Goal: Information Seeking & Learning: Learn about a topic

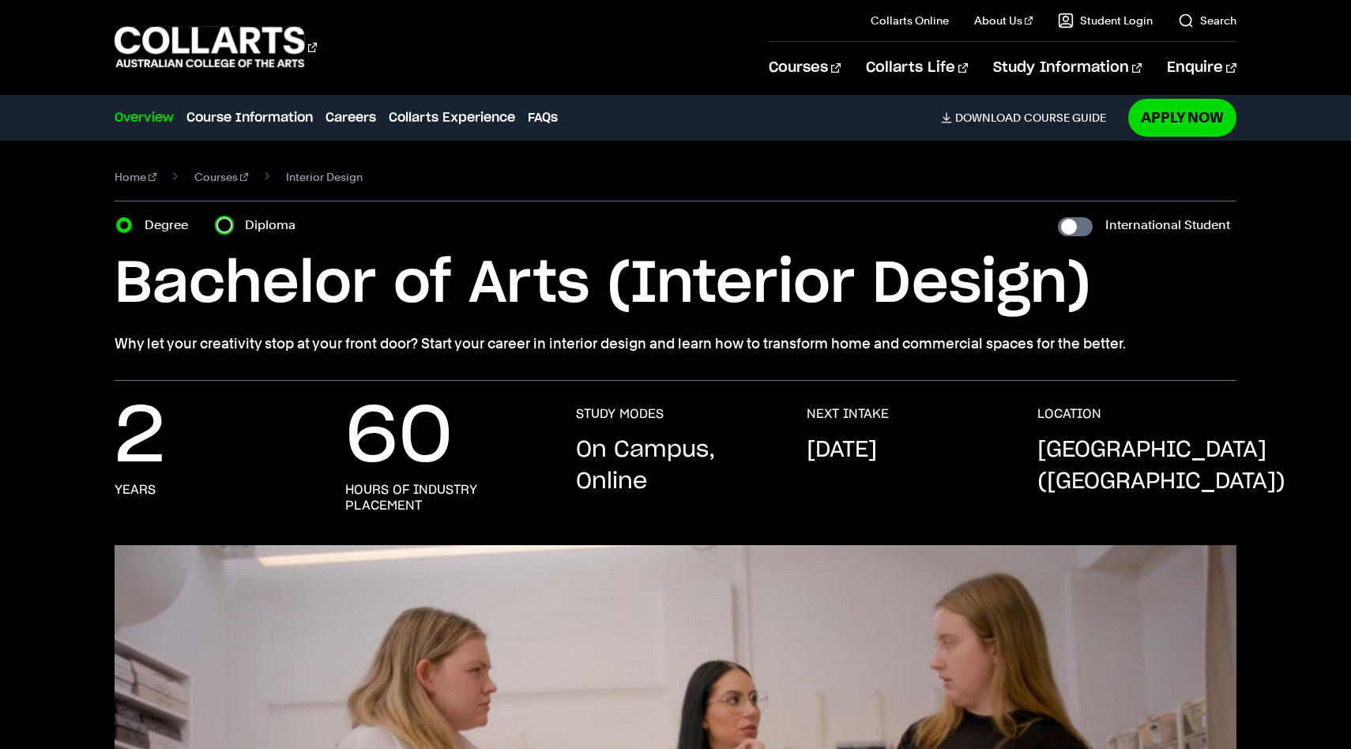
click at [224, 224] on input "Diploma" at bounding box center [225, 225] width 16 height 16
radio input "true"
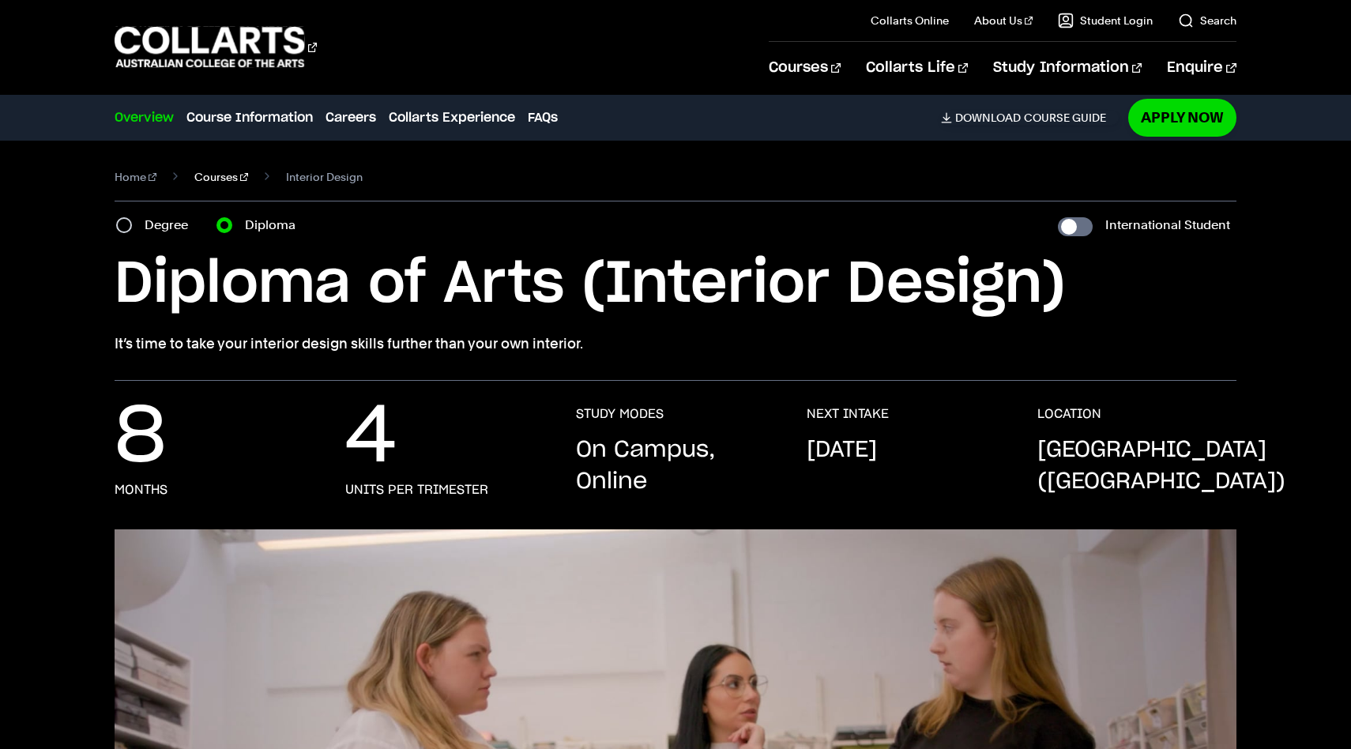
click at [205, 178] on link "Courses" at bounding box center [221, 177] width 54 height 22
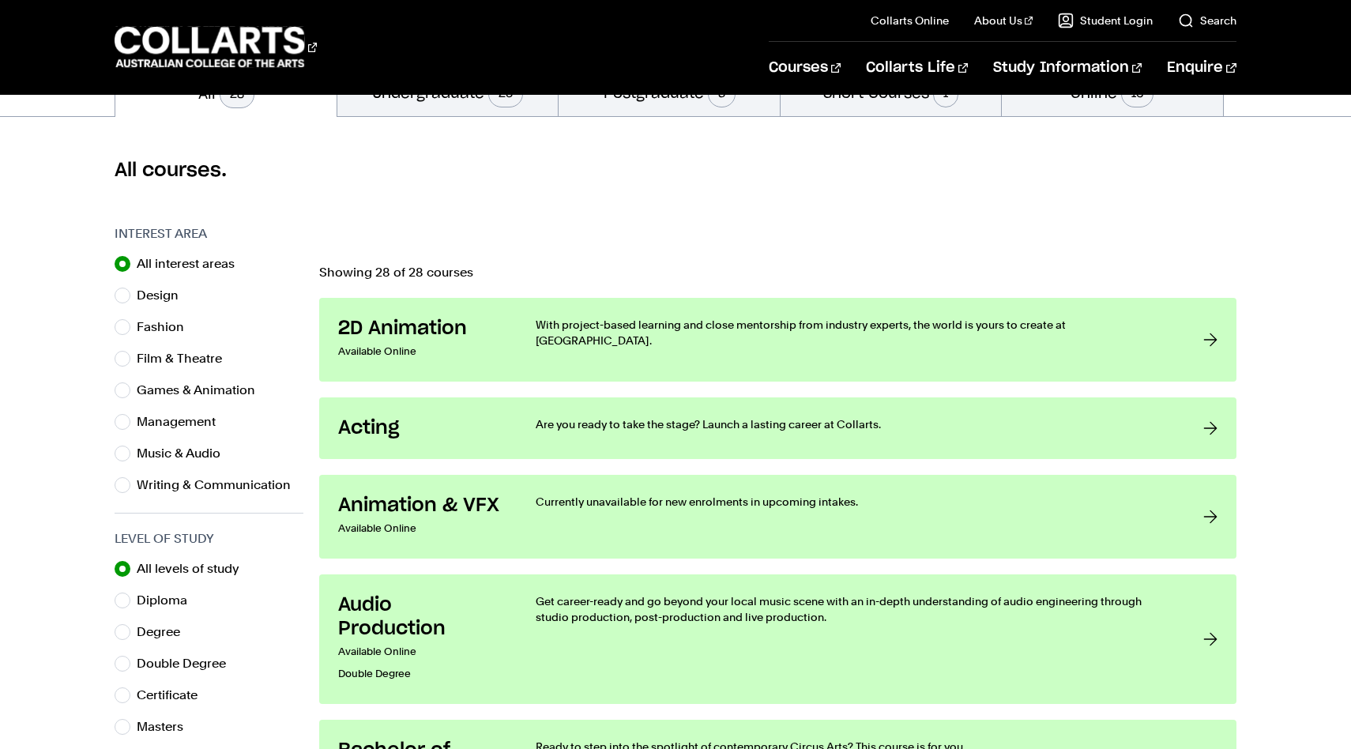
scroll to position [378, 0]
click at [126, 485] on input "Writing & Communication" at bounding box center [123, 486] width 16 height 16
radio input "true"
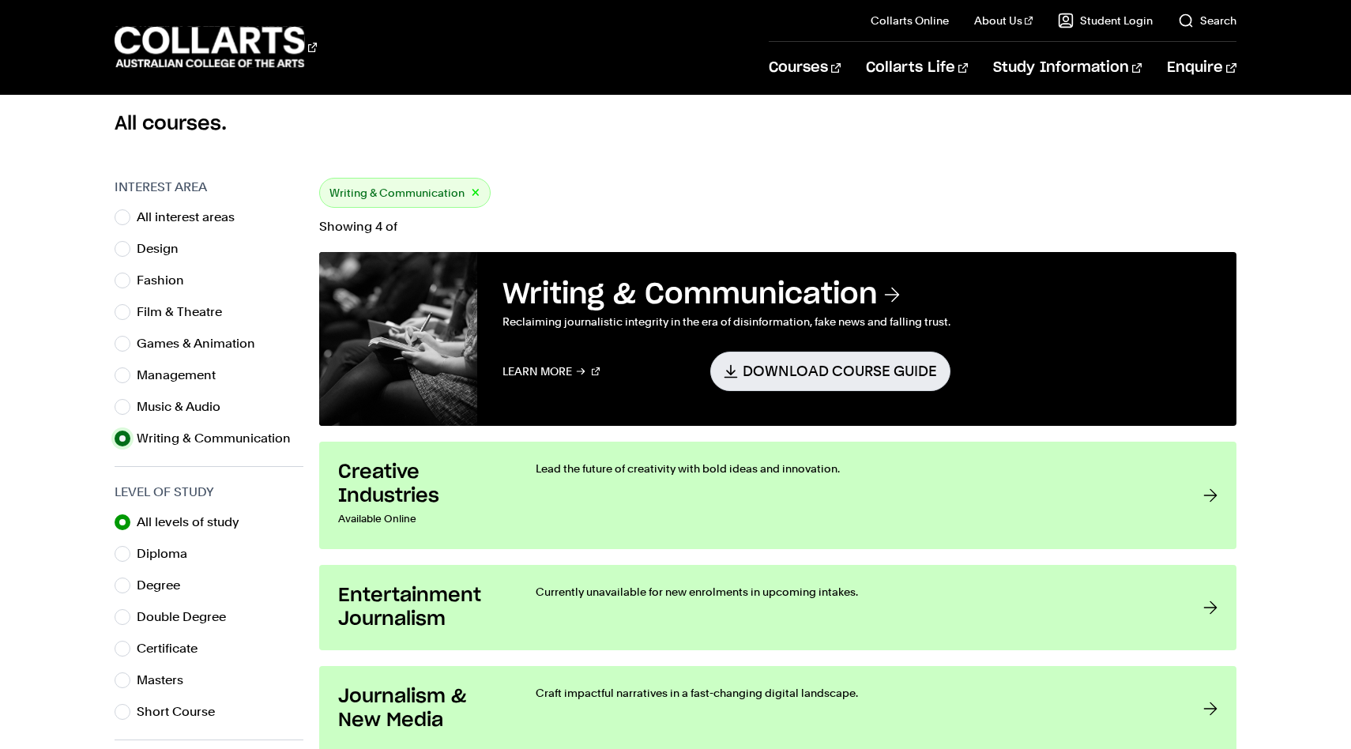
scroll to position [435, 0]
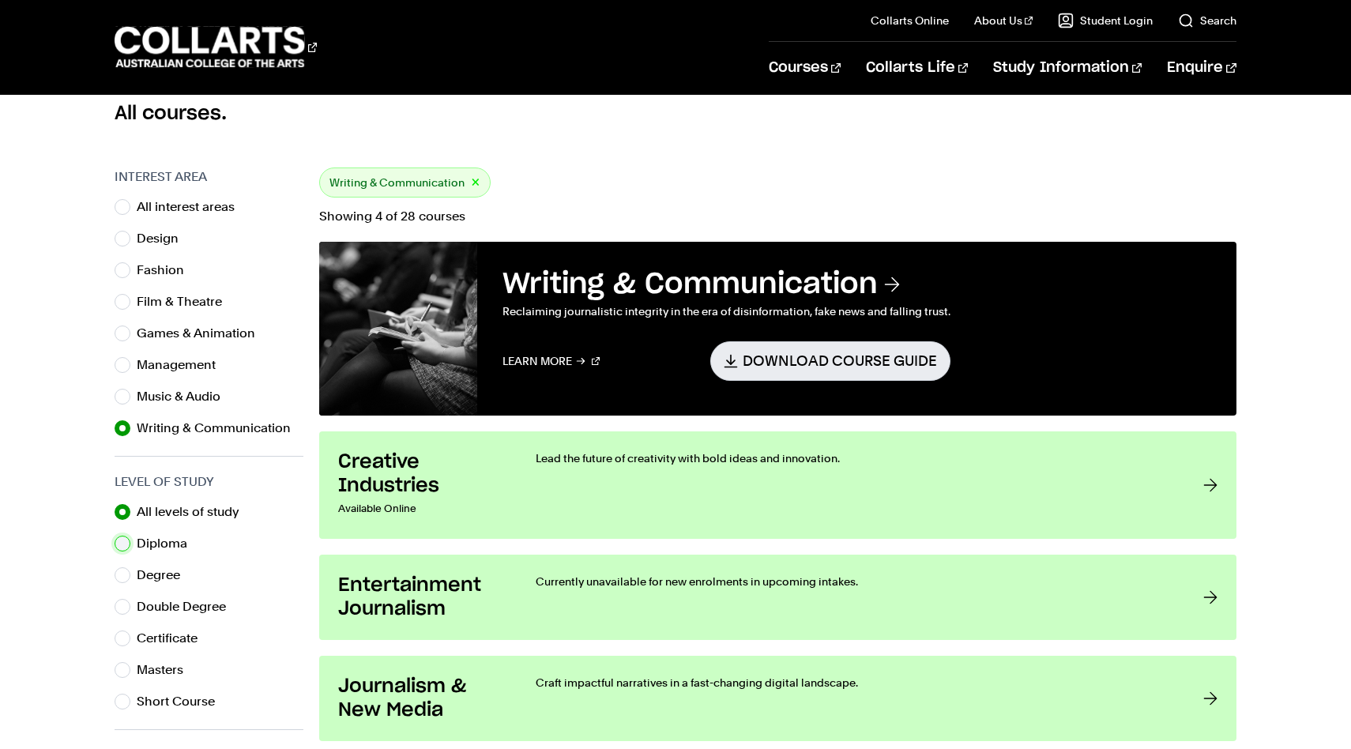
click at [121, 541] on input "Diploma" at bounding box center [123, 544] width 16 height 16
radio input "true"
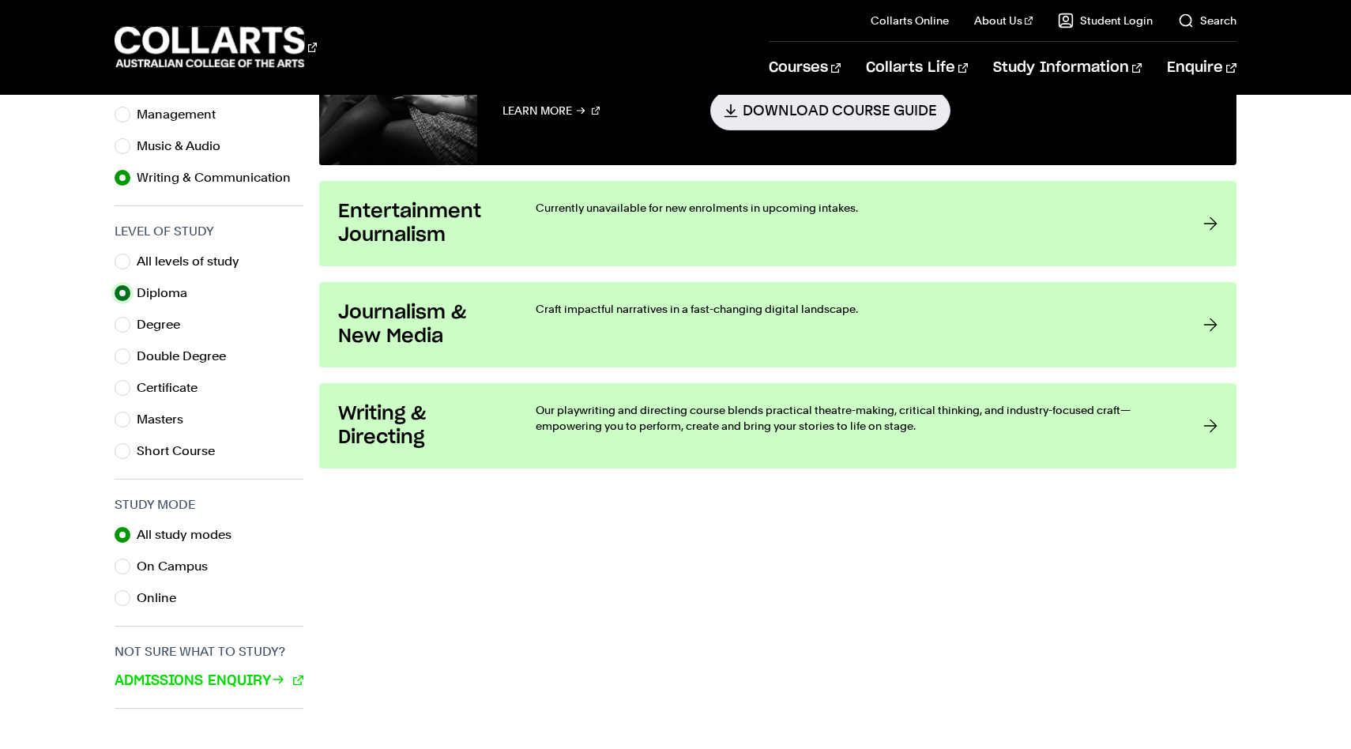
scroll to position [685, 0]
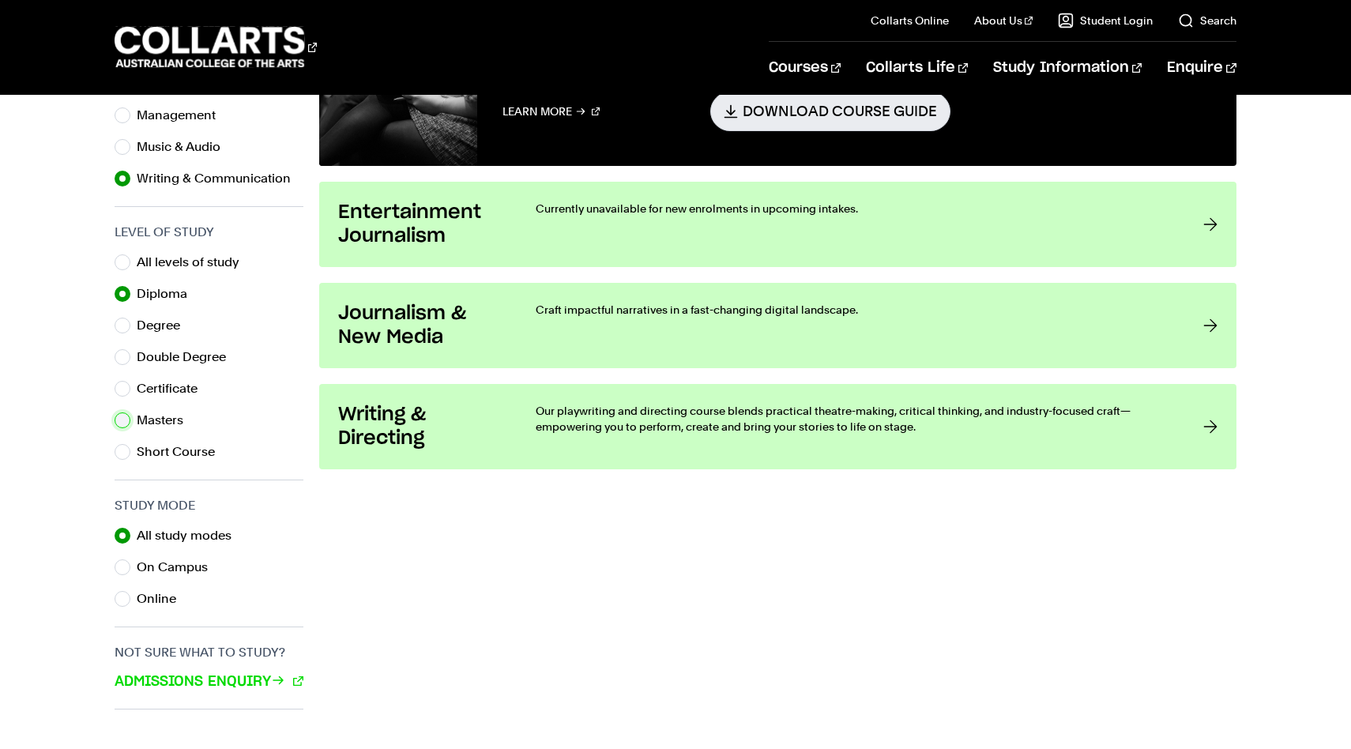
click at [123, 416] on input "Masters" at bounding box center [123, 420] width 16 height 16
radio input "true"
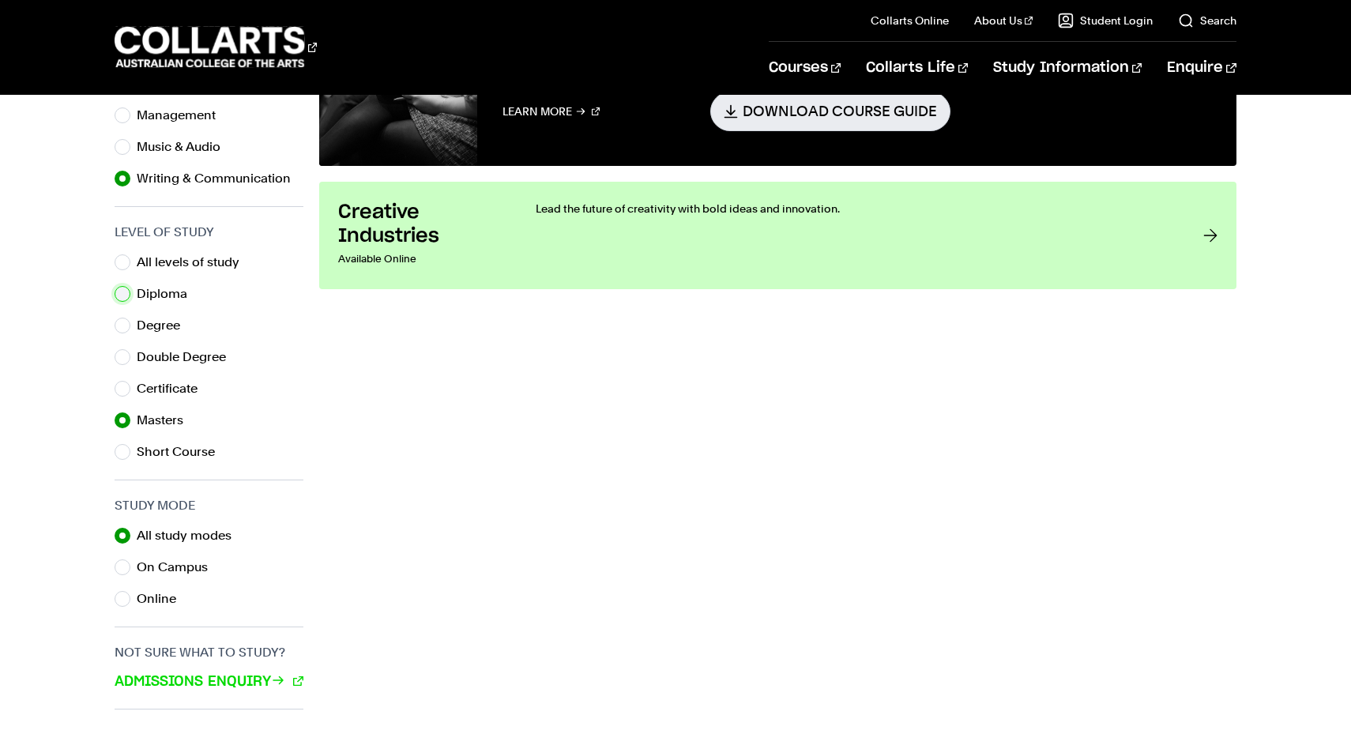
click at [126, 292] on input "Diploma" at bounding box center [123, 294] width 16 height 16
radio input "true"
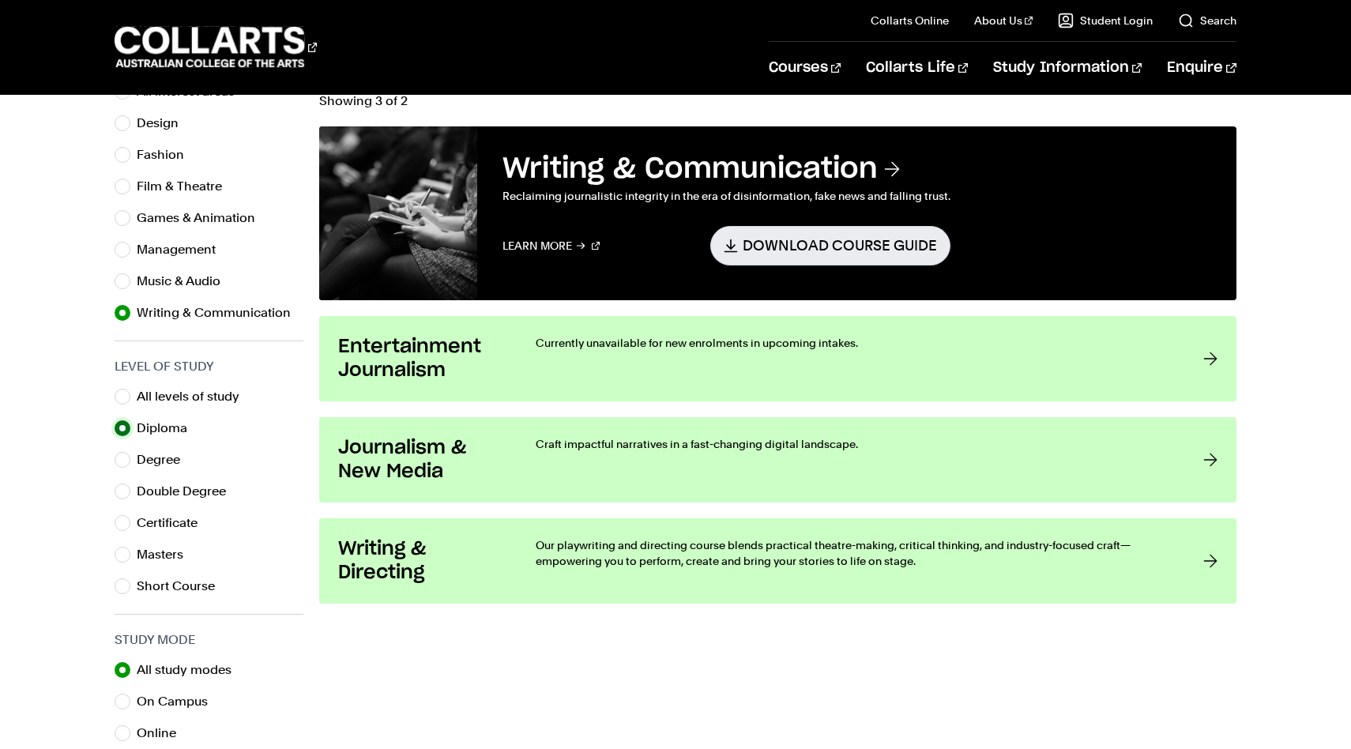
scroll to position [547, 0]
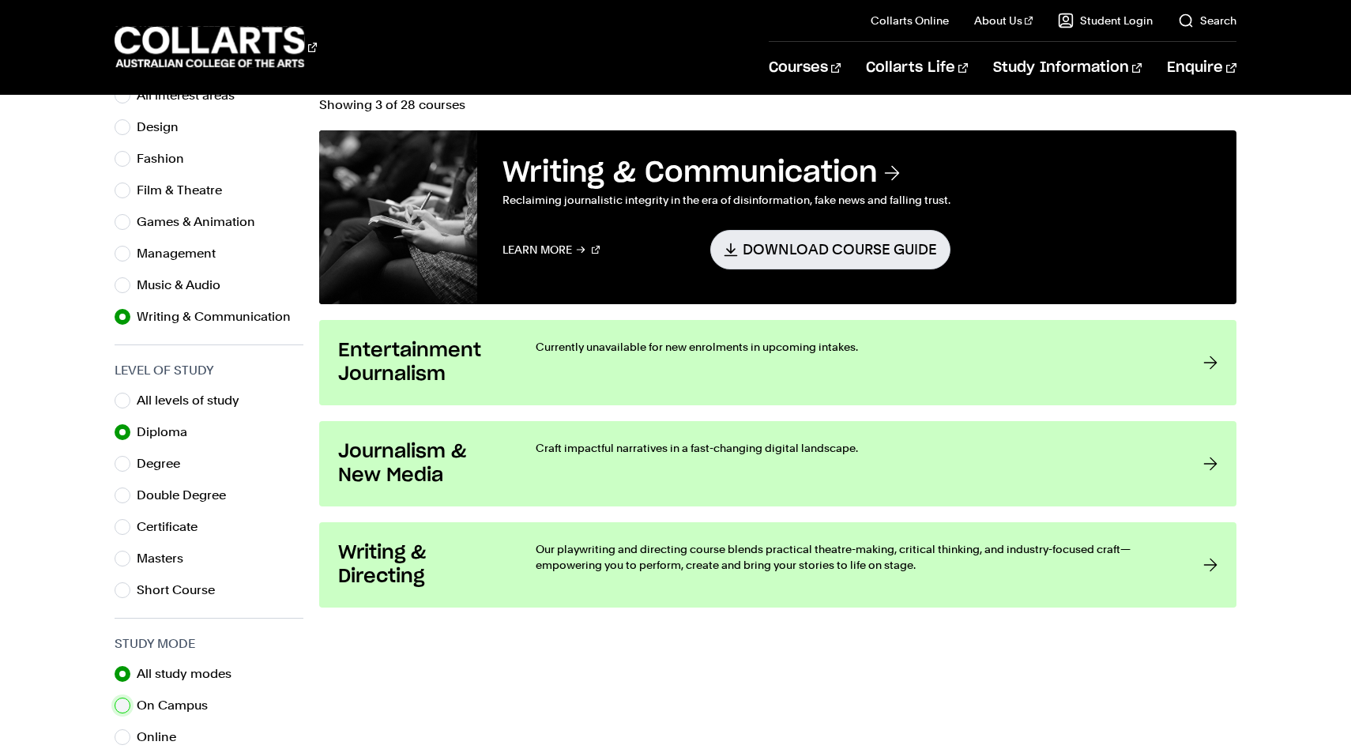
click at [125, 707] on input "On Campus" at bounding box center [123, 706] width 16 height 16
radio input "true"
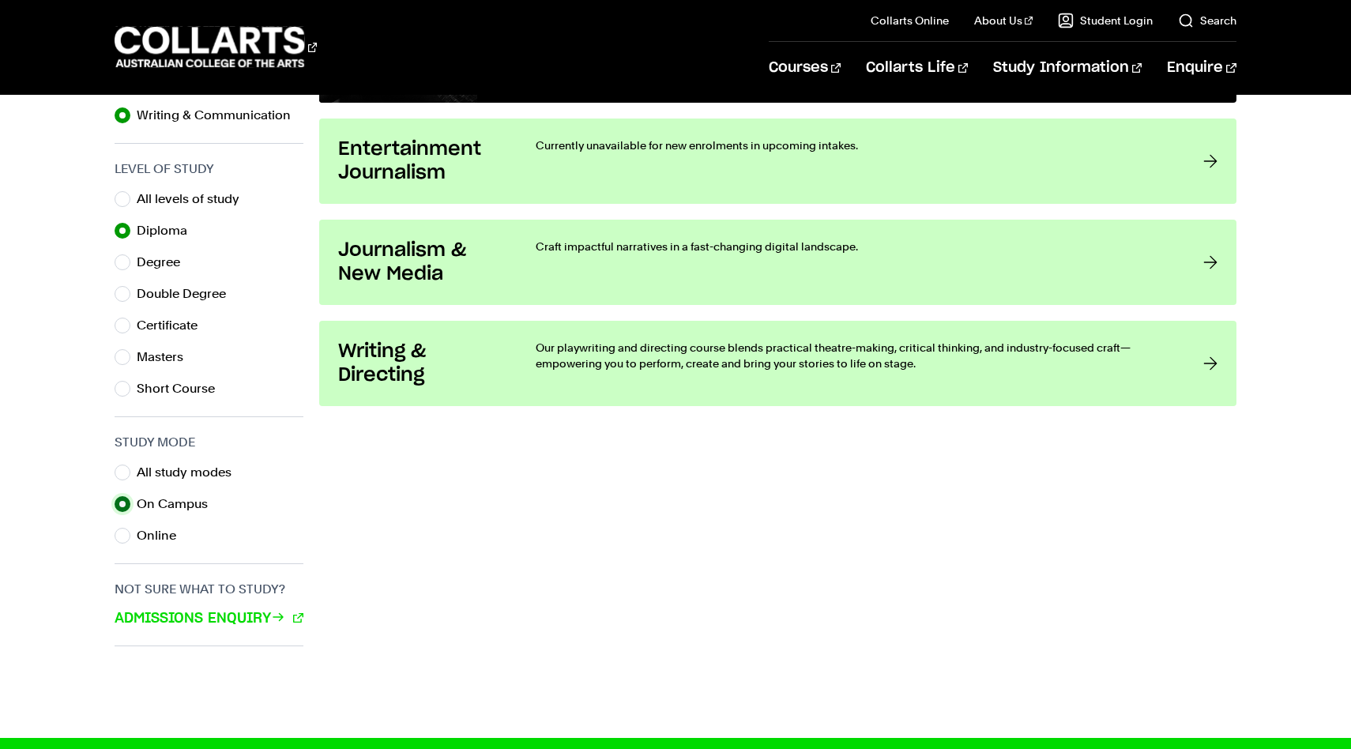
scroll to position [755, 0]
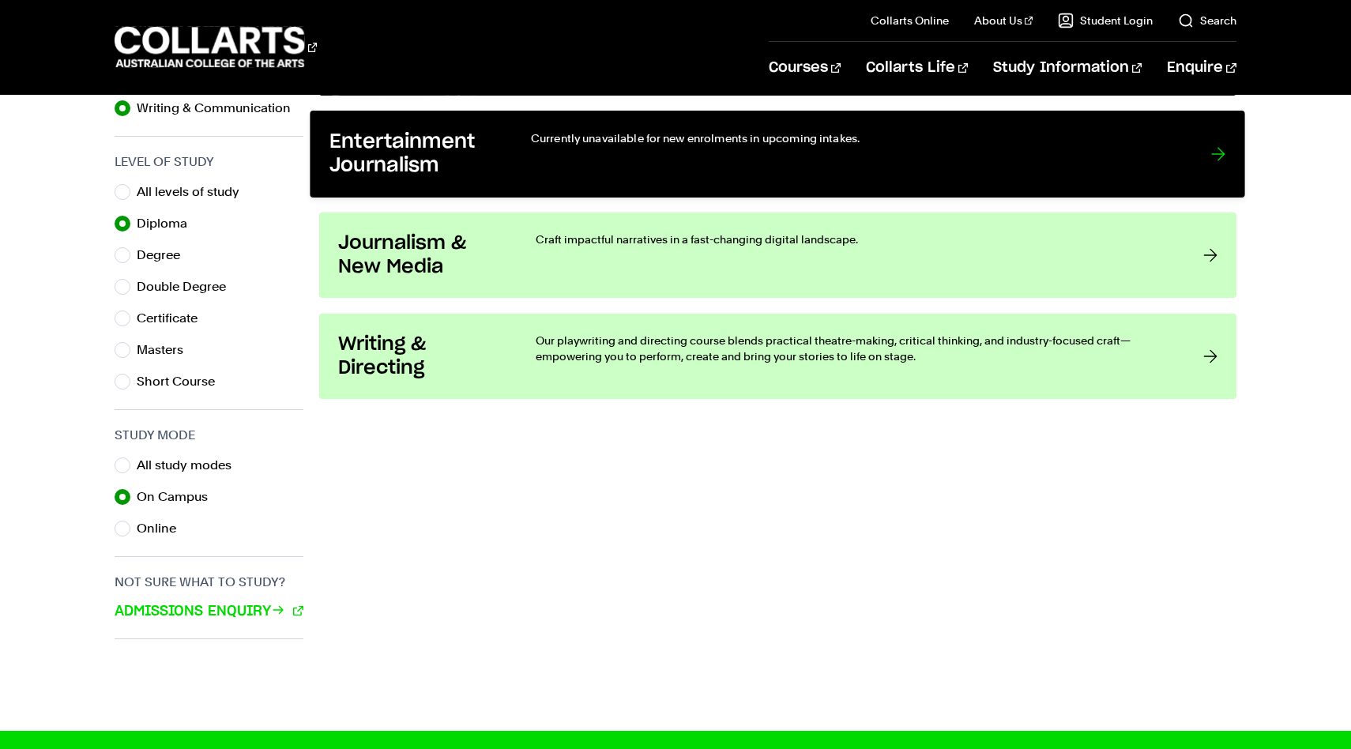
click at [395, 145] on h3 "Entertainment Journalism" at bounding box center [413, 154] width 169 height 48
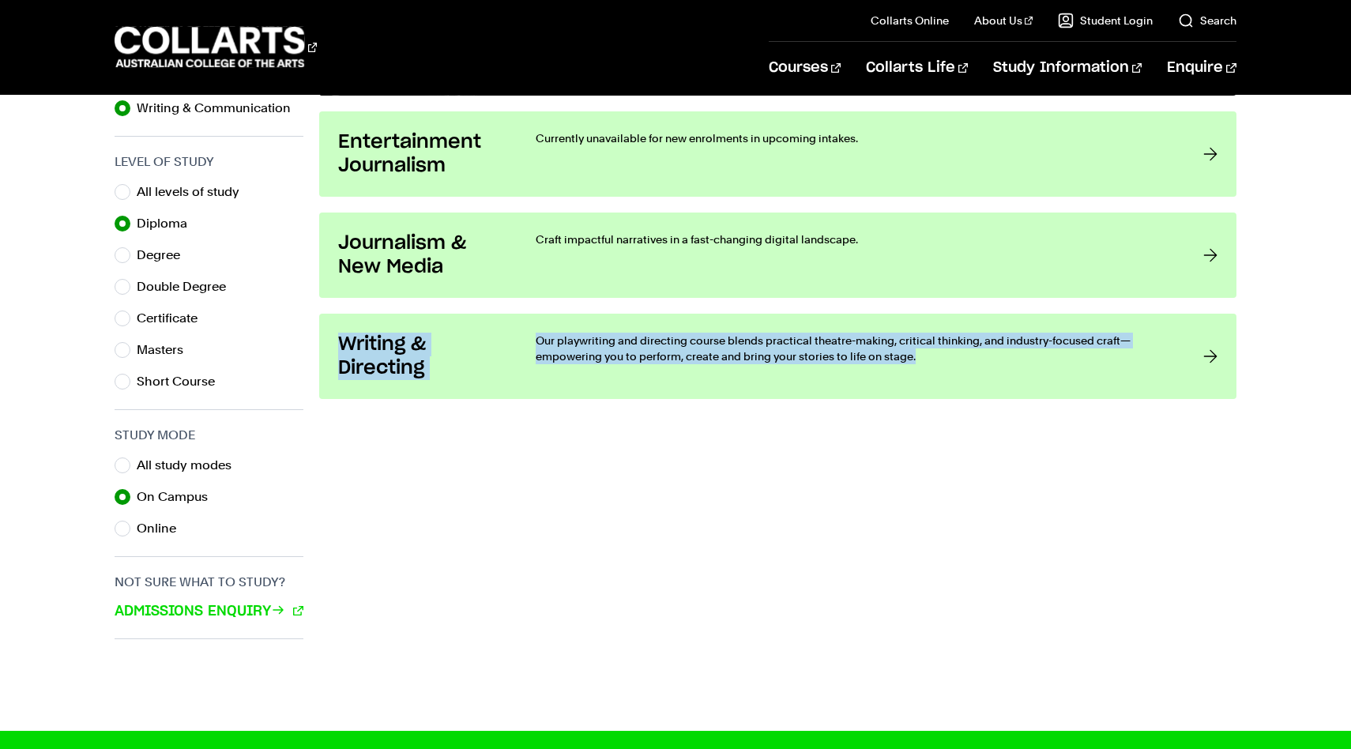
click at [940, 448] on section "Writing & Communication × Diploma × On Campus × Showing 3 of 28 courses Writing…" at bounding box center [777, 251] width 917 height 808
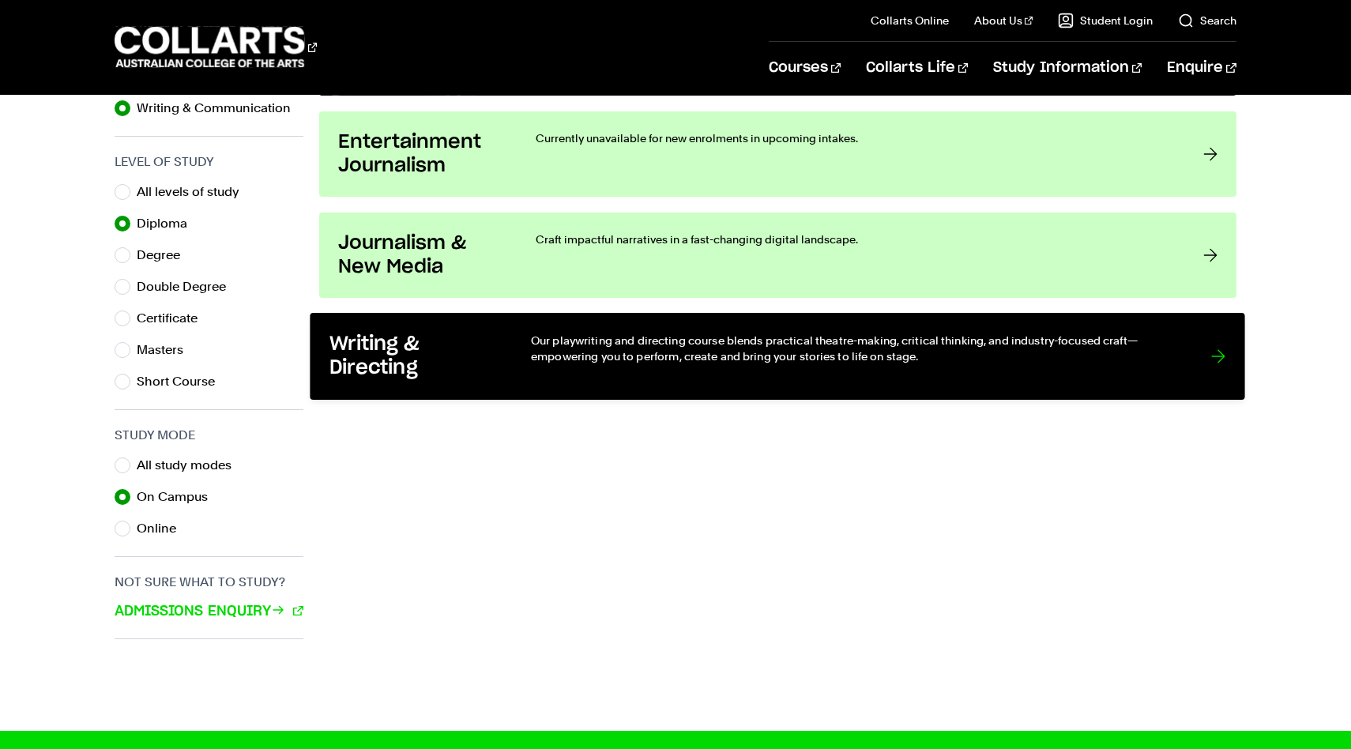
click at [945, 347] on p "Our playwriting and directing course blends practical theatre-making, critical …" at bounding box center [855, 349] width 648 height 32
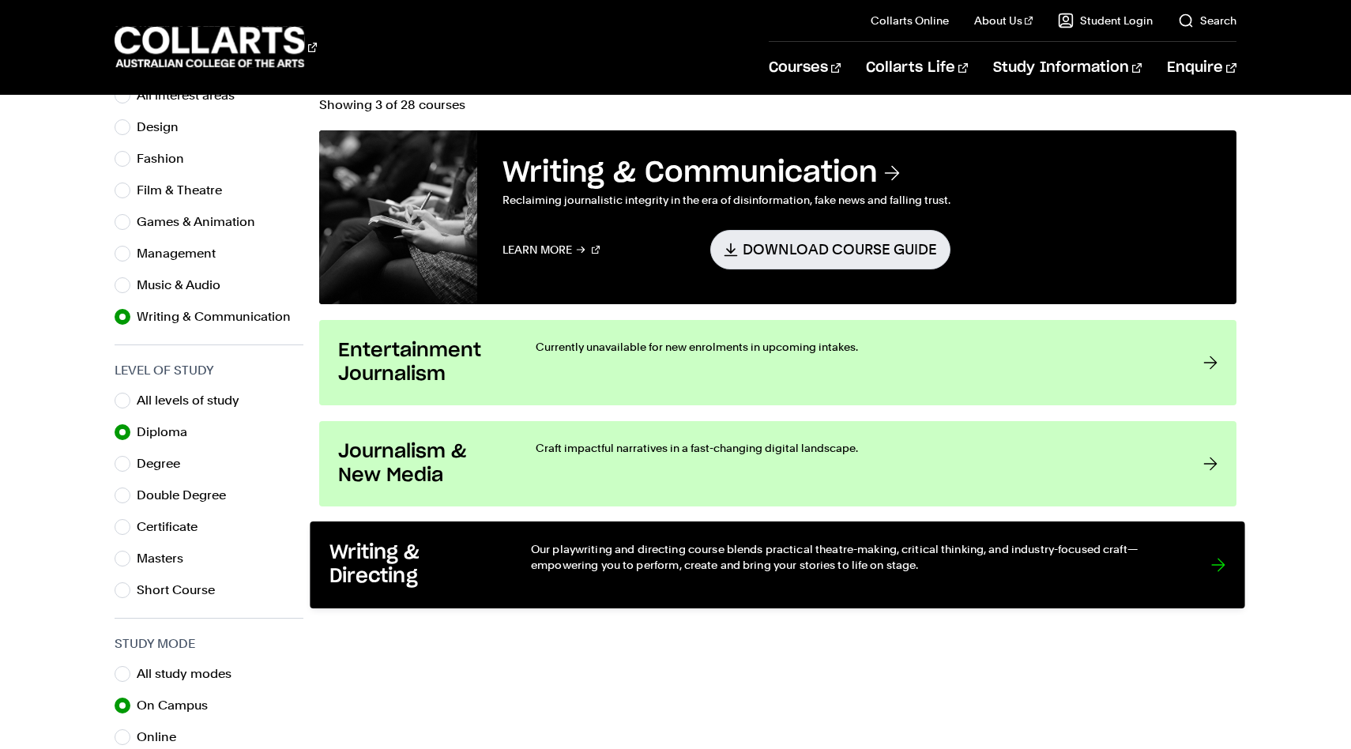
scroll to position [685, 0]
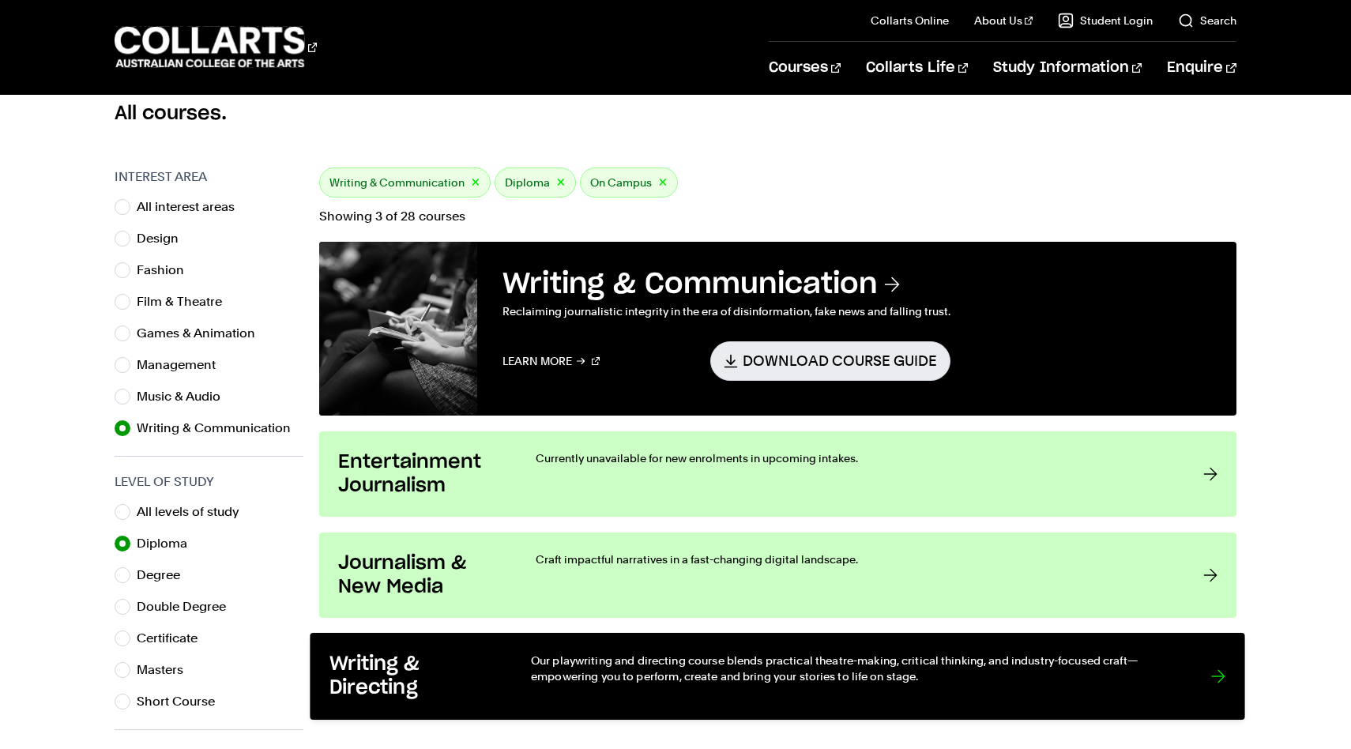
scroll to position [378, 0]
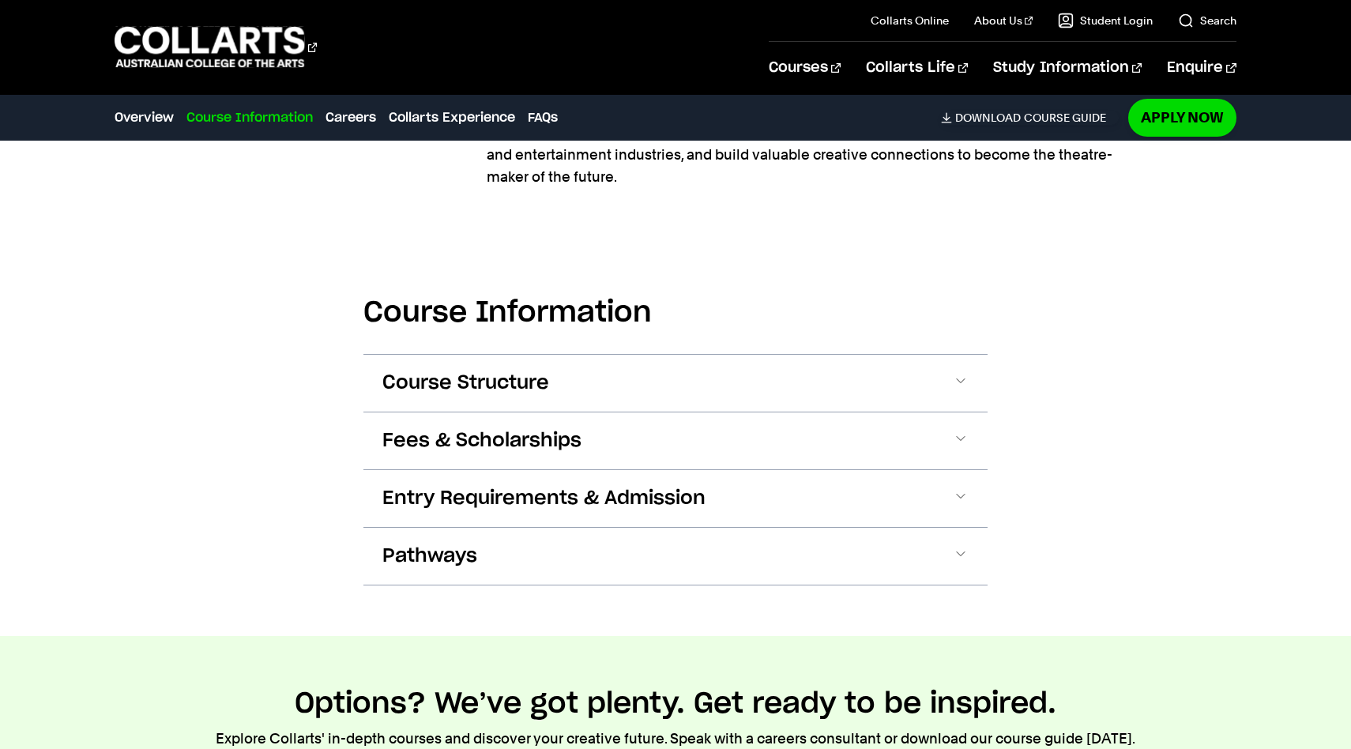
scroll to position [1623, 0]
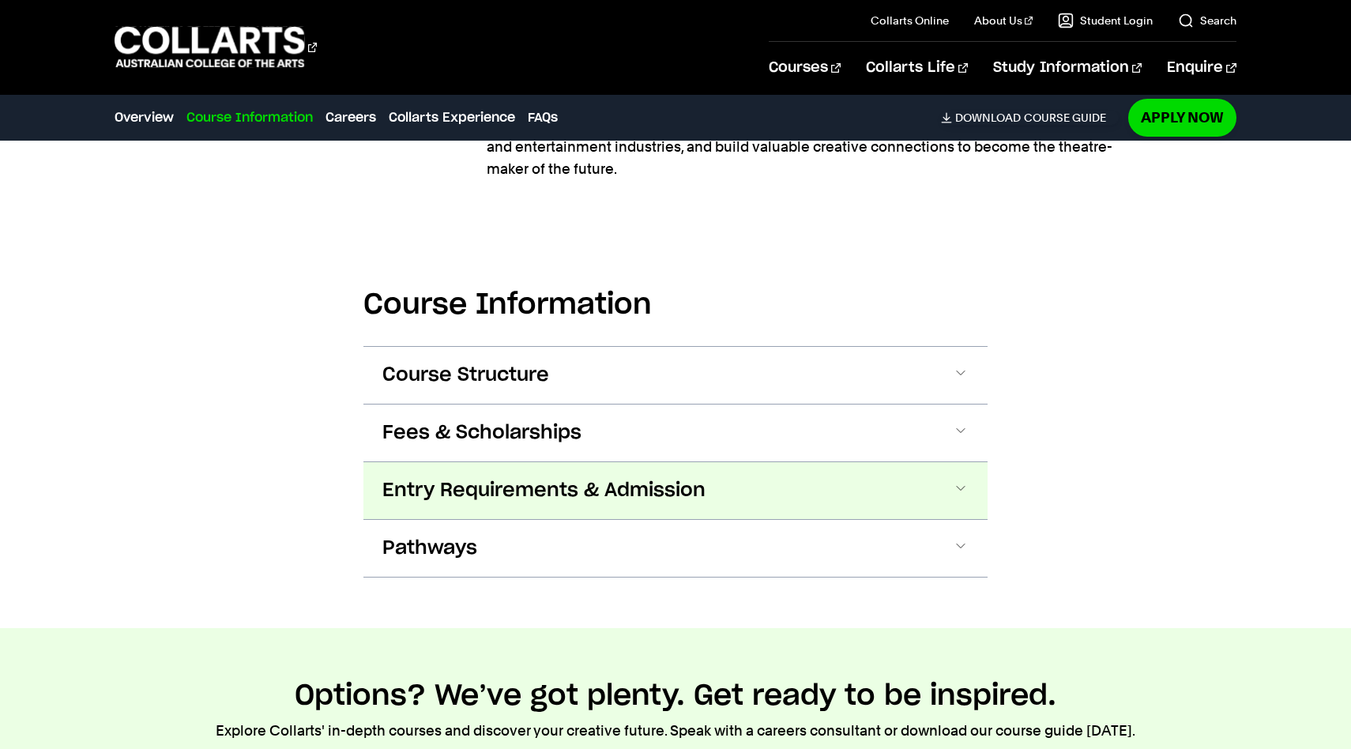
click at [960, 480] on span at bounding box center [961, 490] width 16 height 21
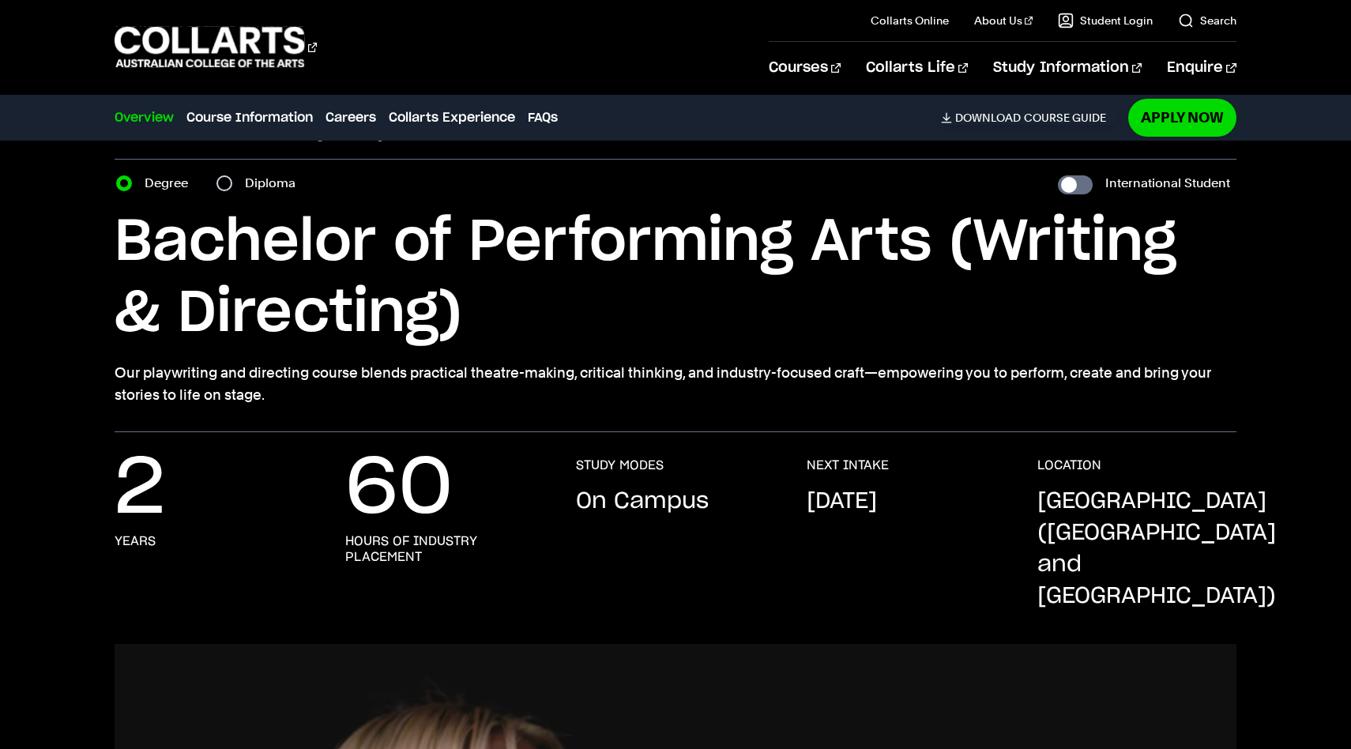
scroll to position [27, 0]
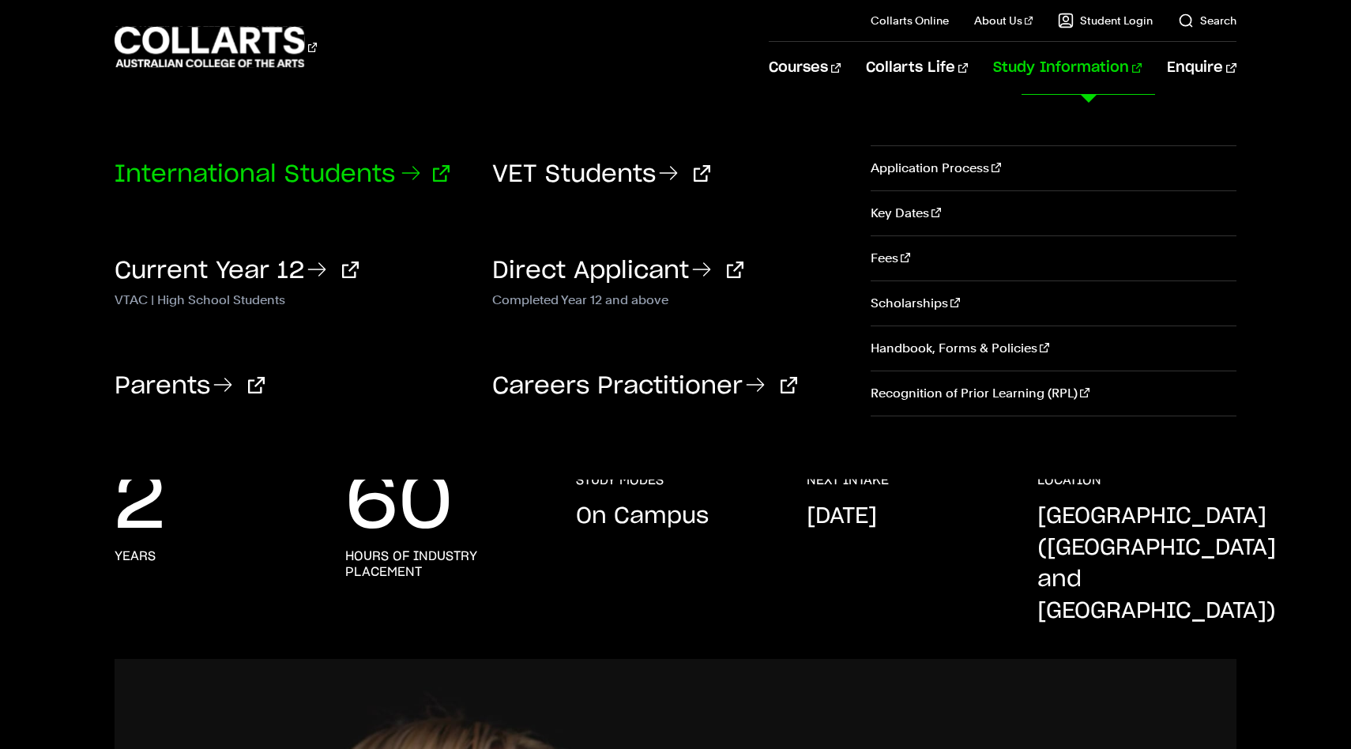
click at [261, 167] on link "International Students" at bounding box center [282, 175] width 335 height 24
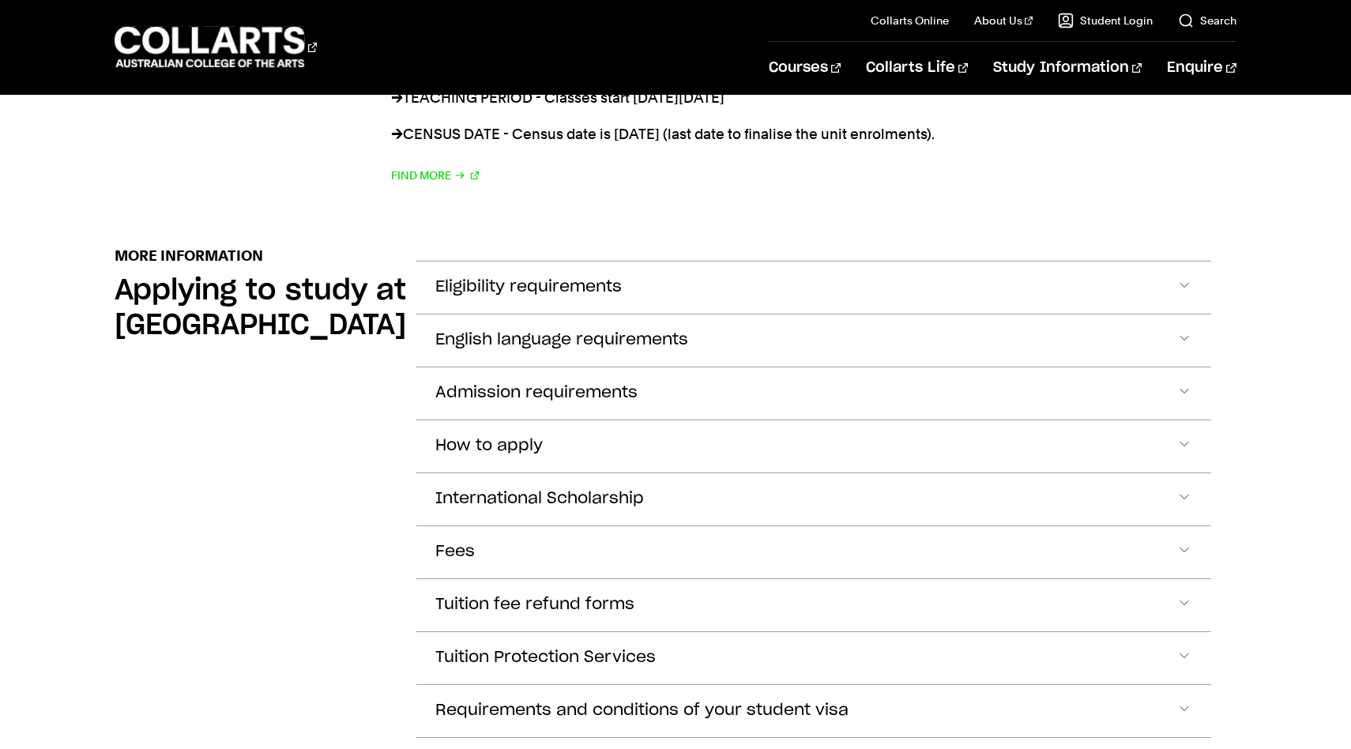
scroll to position [1749, 0]
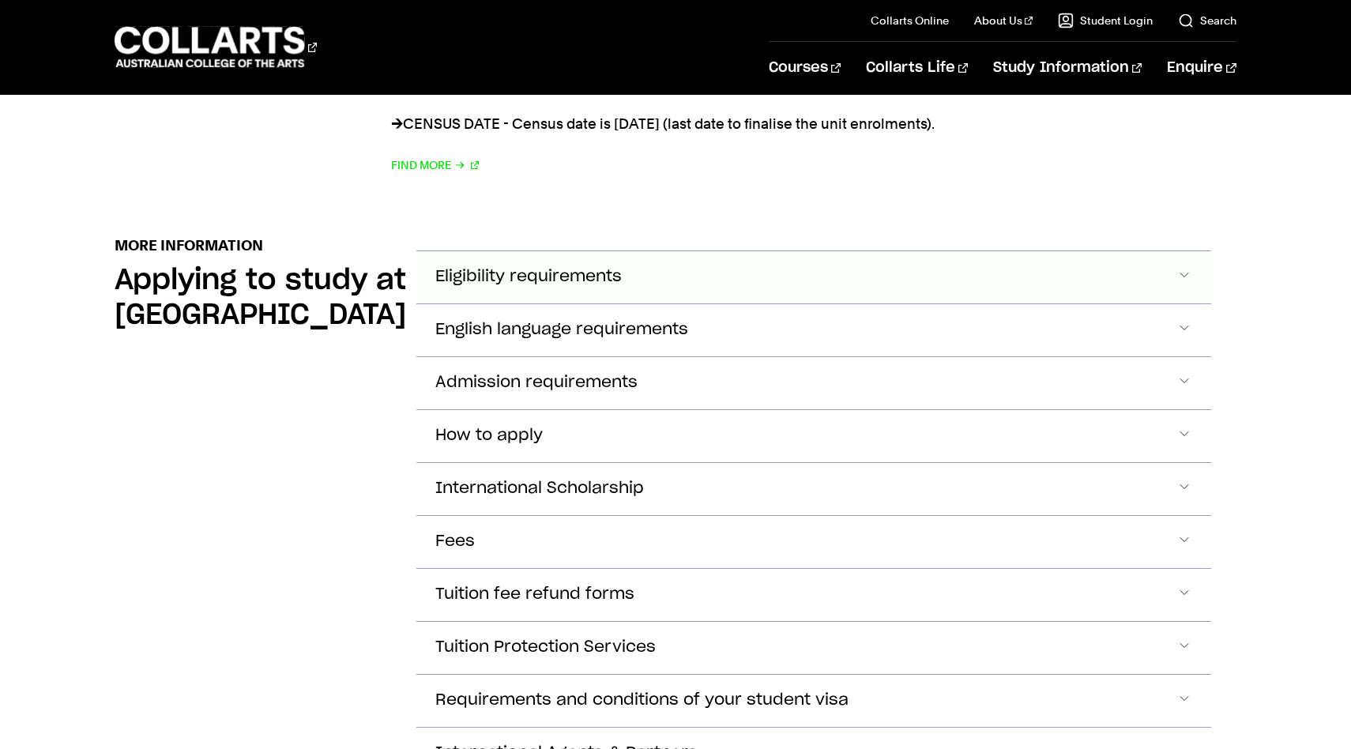
click at [548, 268] on span "Eligibility requirements" at bounding box center [528, 277] width 186 height 18
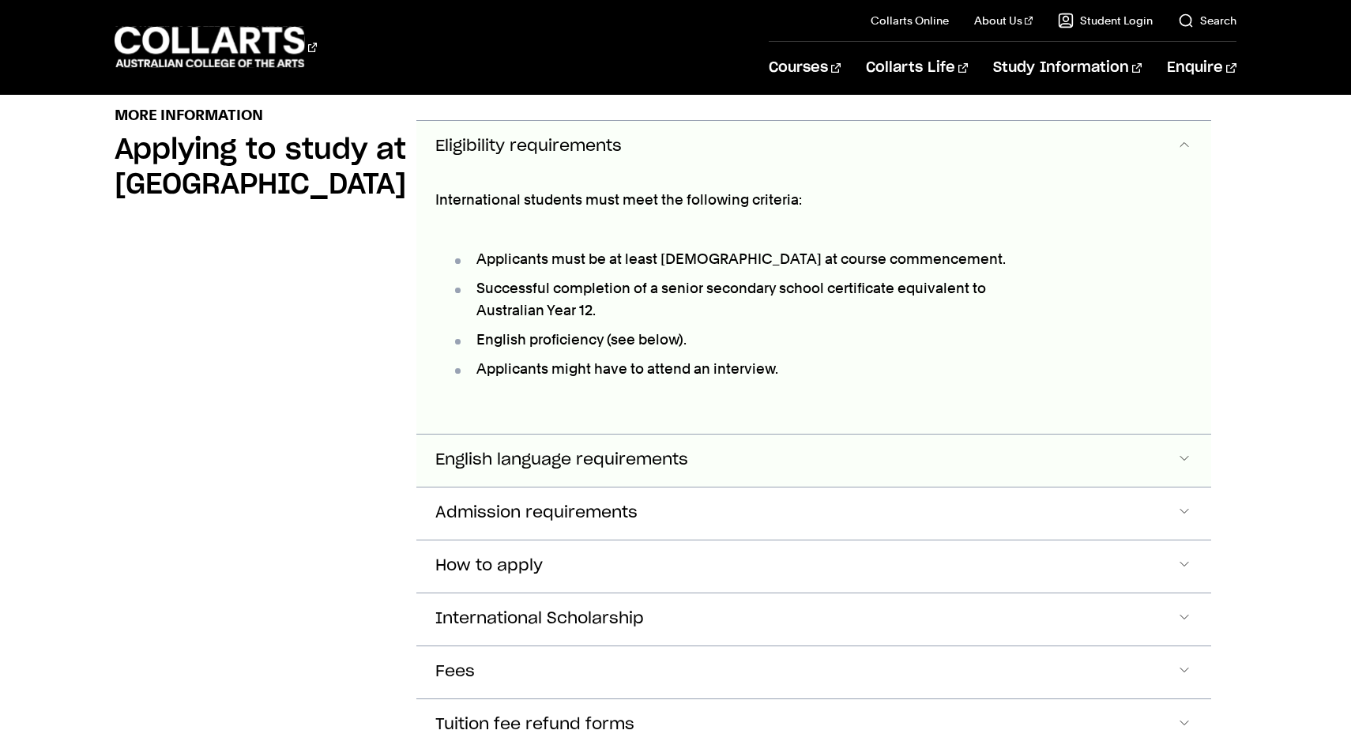
scroll to position [1885, 0]
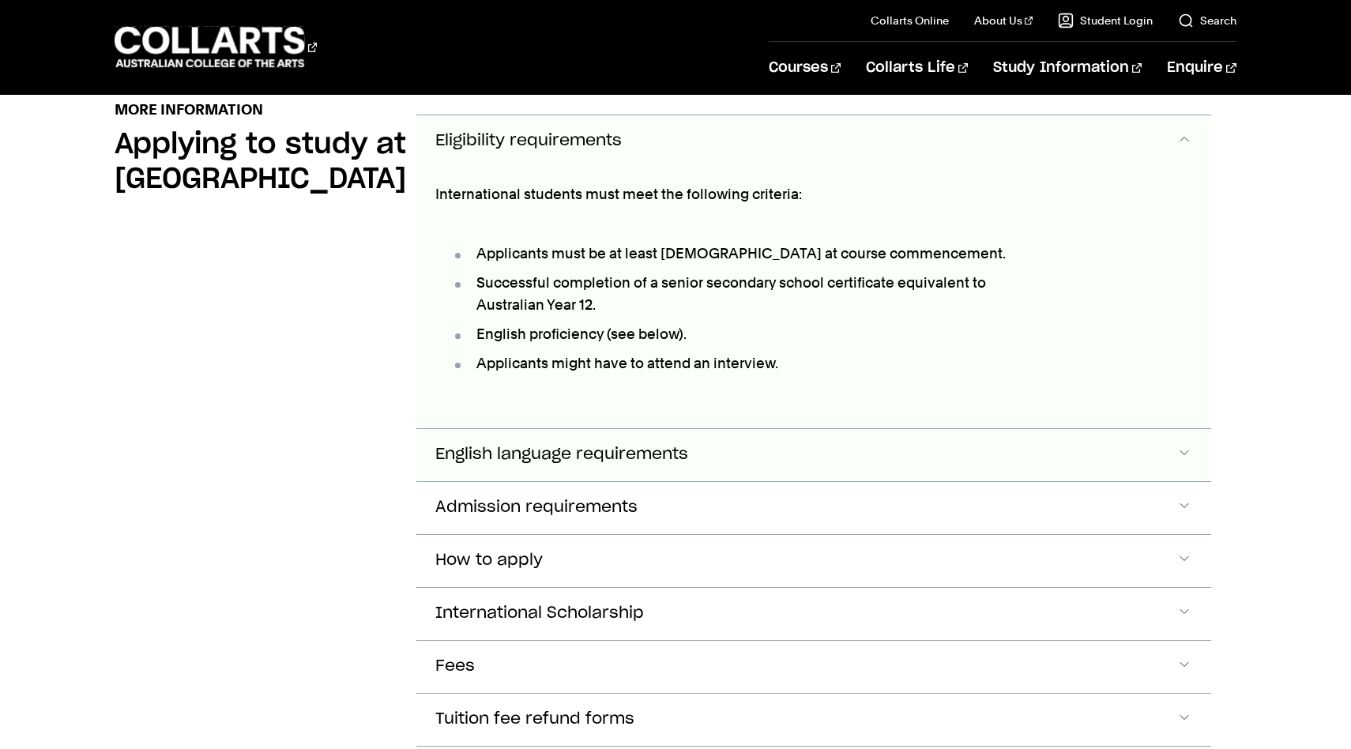
click at [570, 446] on span "English language requirements" at bounding box center [561, 455] width 253 height 18
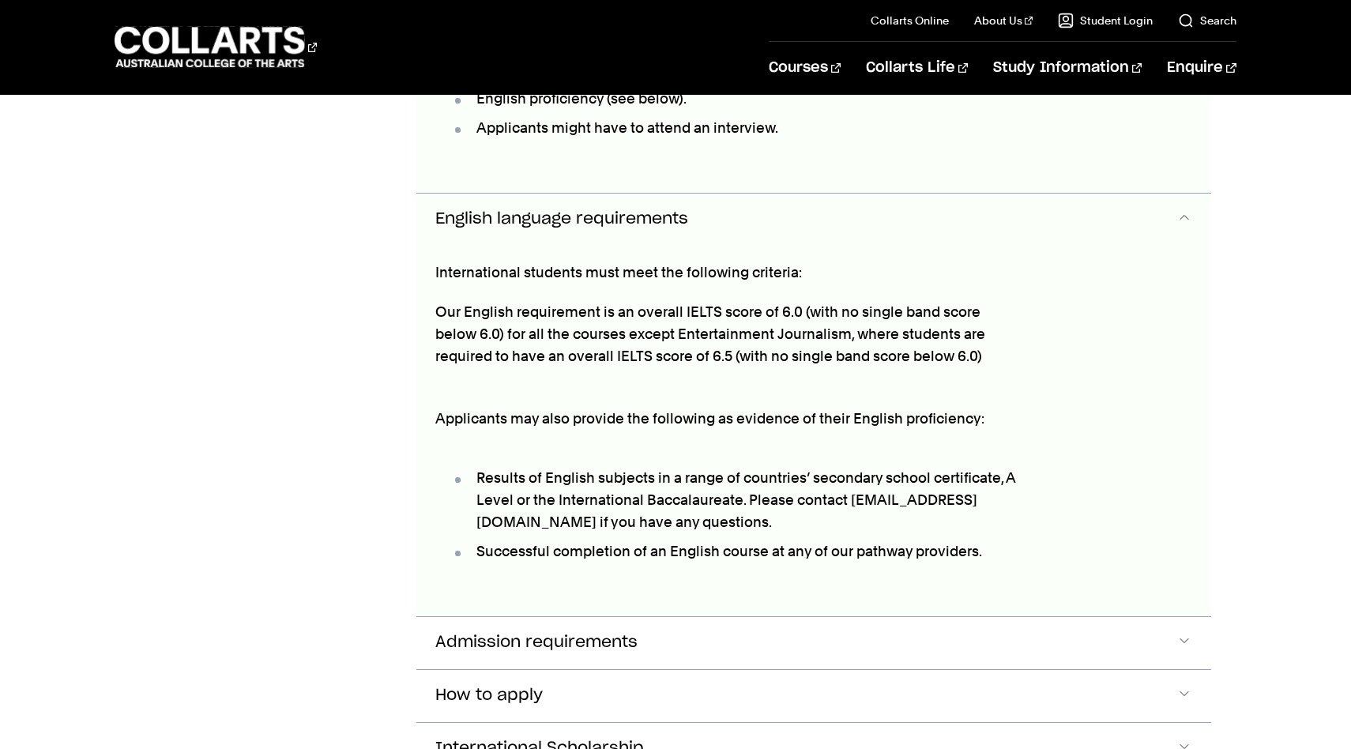
scroll to position [2150, 0]
